Goal: Task Accomplishment & Management: Use online tool/utility

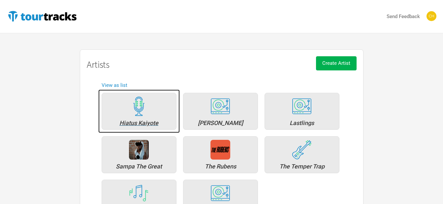
click at [133, 104] on img at bounding box center [139, 107] width 20 height 20
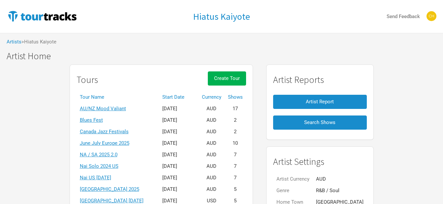
click at [183, 94] on th "Start Date" at bounding box center [179, 98] width 40 height 12
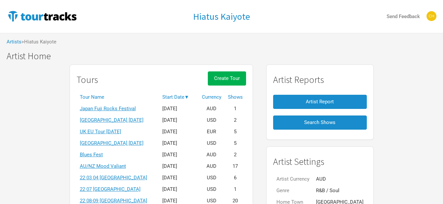
click at [190, 94] on th "Start Date ▼" at bounding box center [179, 98] width 40 height 12
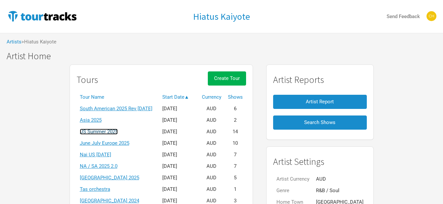
click at [112, 132] on link "US Summer 2025" at bounding box center [99, 132] width 38 height 6
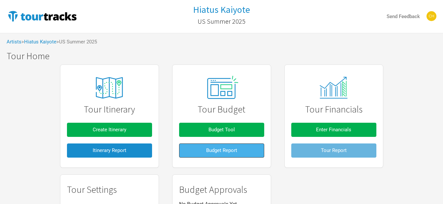
click at [214, 146] on button "Budget Report" at bounding box center [221, 151] width 85 height 14
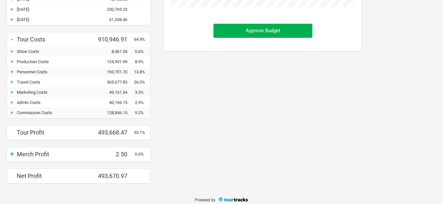
scroll to position [242, 0]
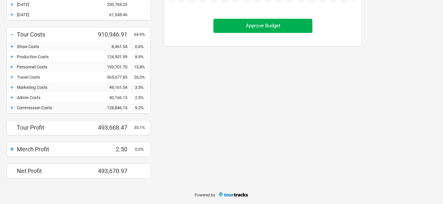
click at [11, 86] on div "+" at bounding box center [12, 87] width 10 height 7
